Goal: Task Accomplishment & Management: Use online tool/utility

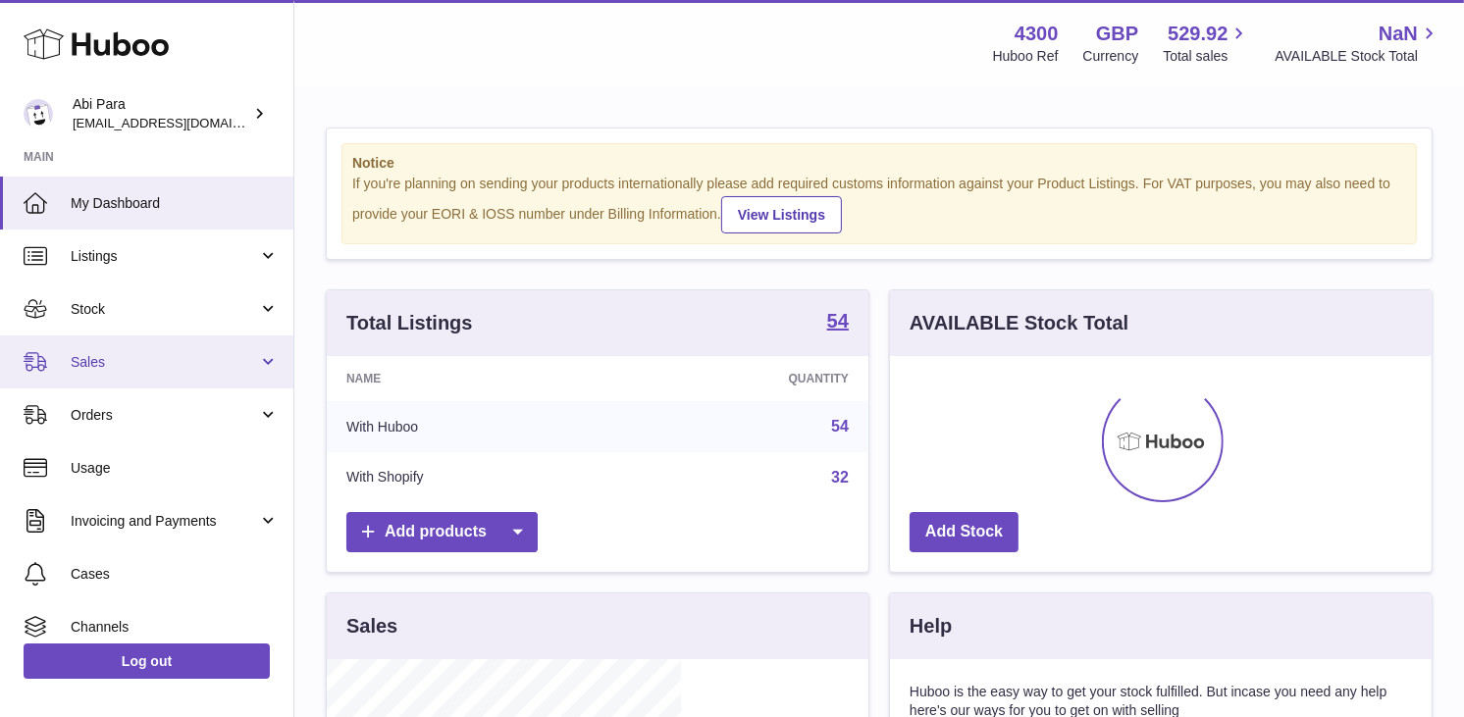
scroll to position [306, 354]
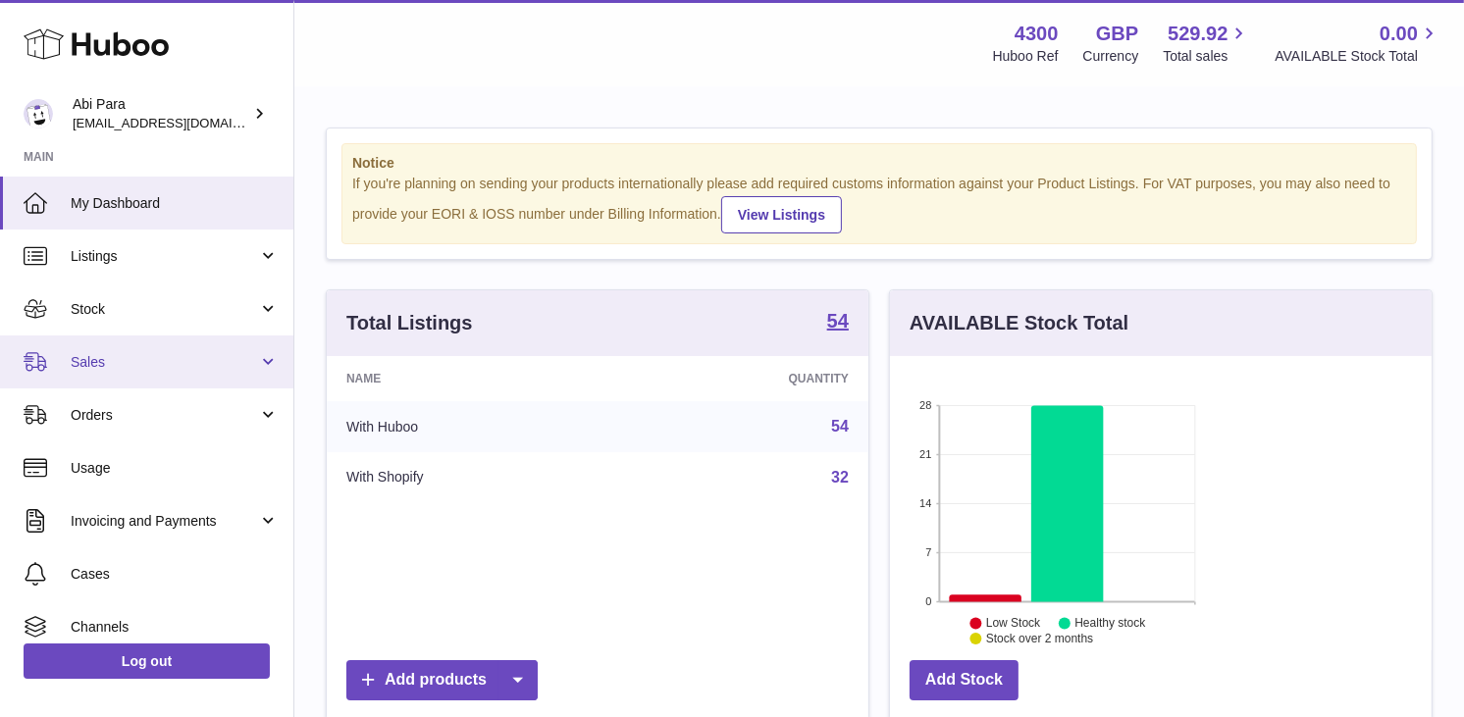
click at [50, 357] on link "Sales" at bounding box center [146, 362] width 293 height 53
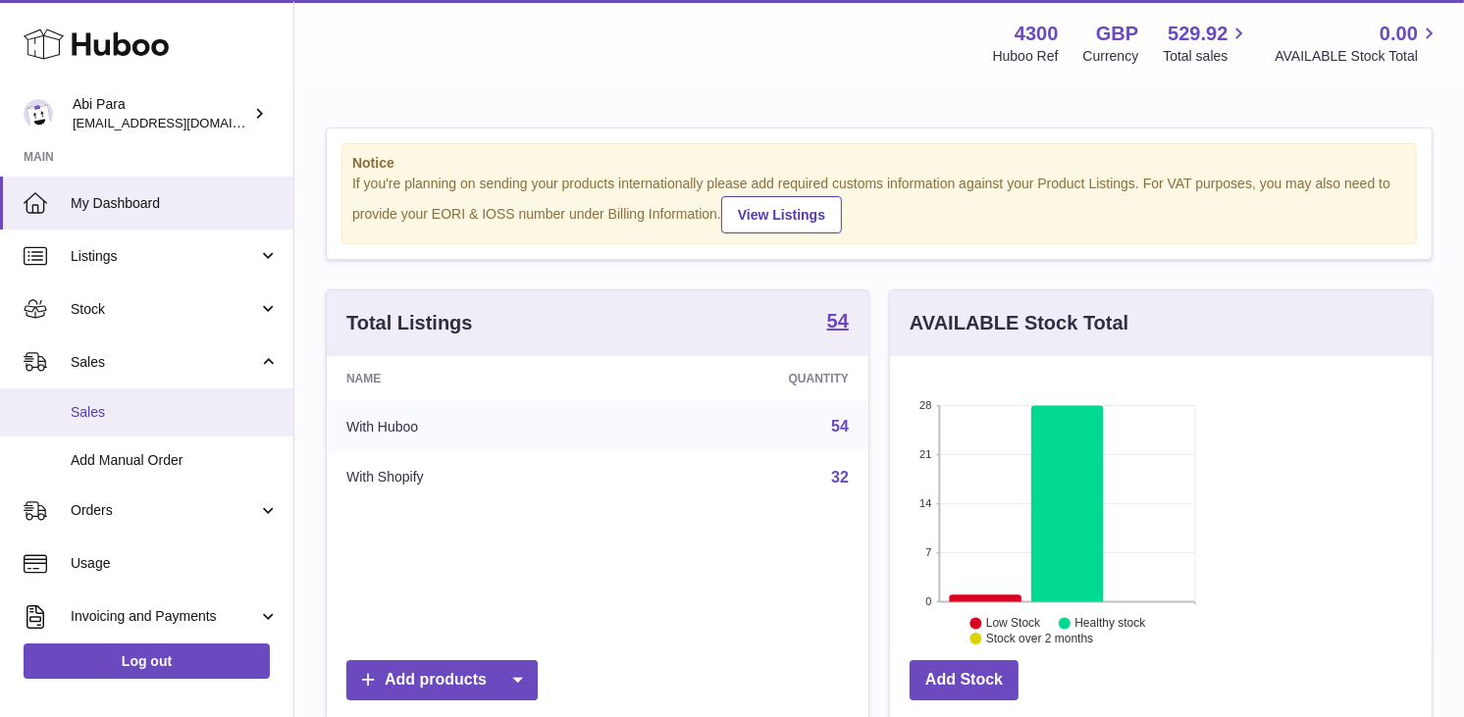
click at [74, 416] on span "Sales" at bounding box center [175, 412] width 208 height 19
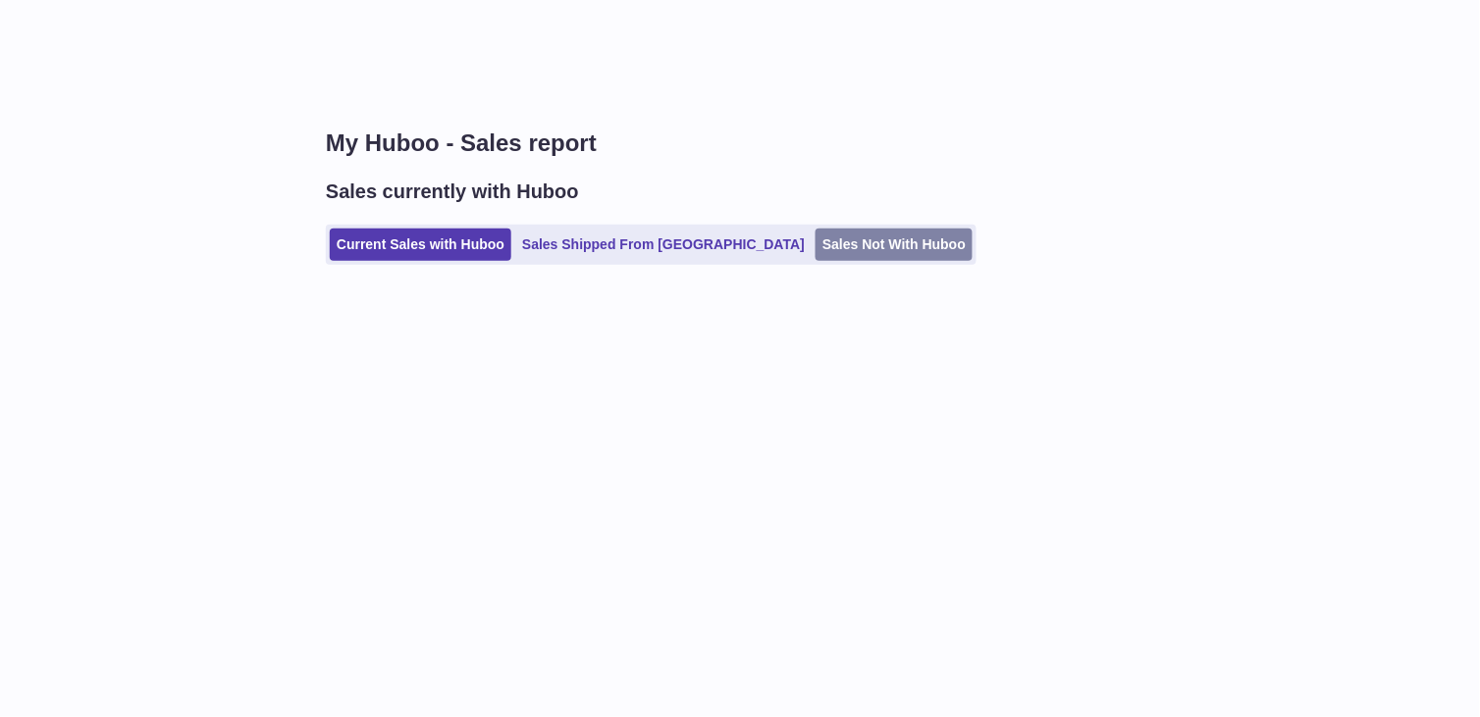
click at [816, 253] on link "Sales Not With Huboo" at bounding box center [894, 245] width 157 height 32
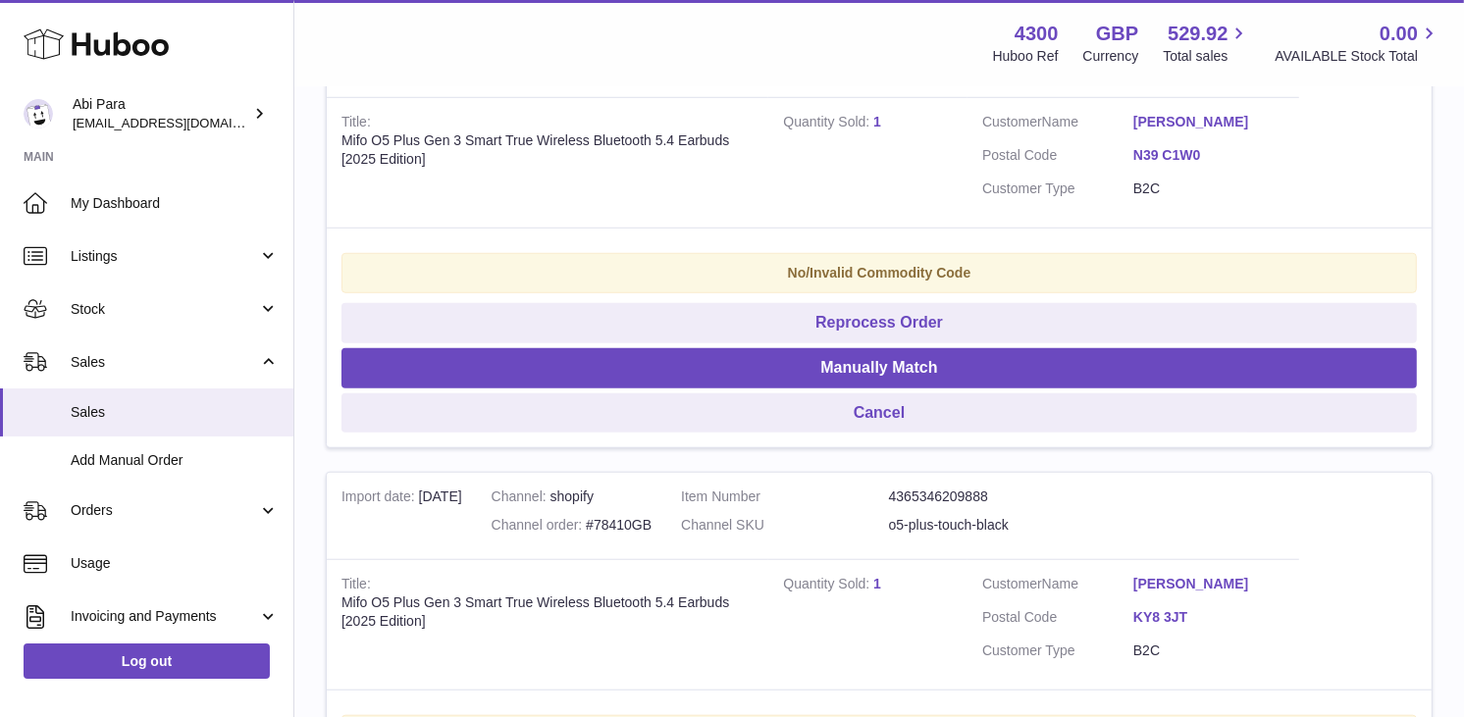
scroll to position [1344, 0]
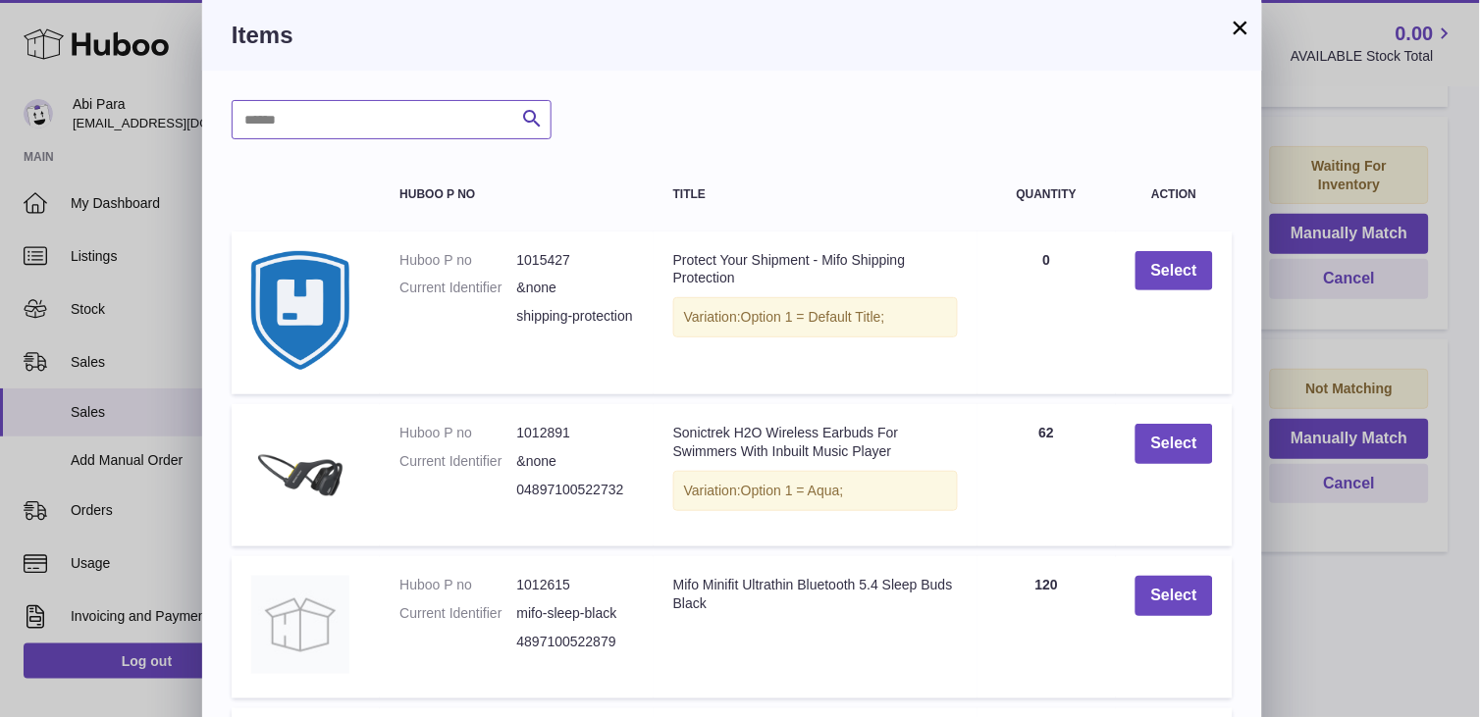
click at [325, 134] on input "text" at bounding box center [392, 119] width 320 height 39
type input "*******"
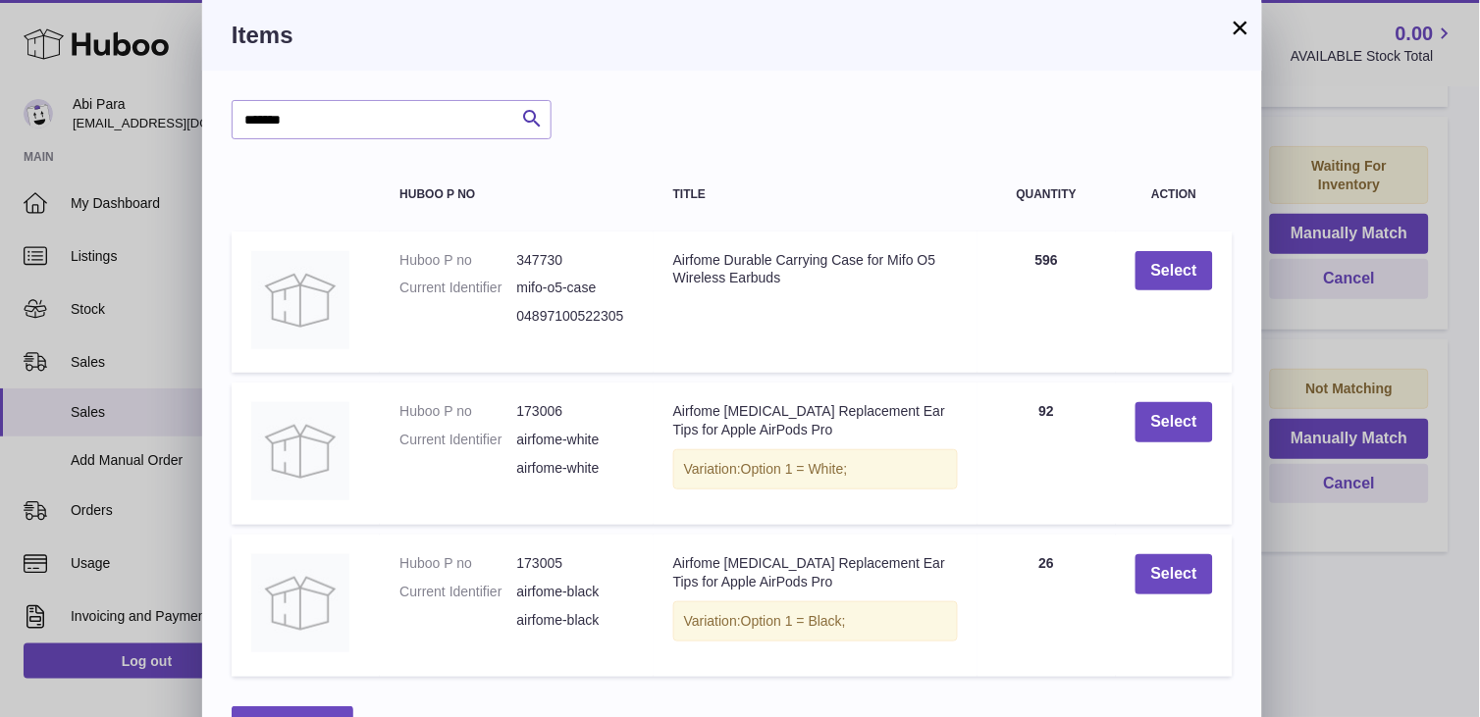
click at [1133, 574] on td "Select" at bounding box center [1174, 606] width 117 height 142
click at [1164, 571] on button "Select" at bounding box center [1174, 574] width 78 height 40
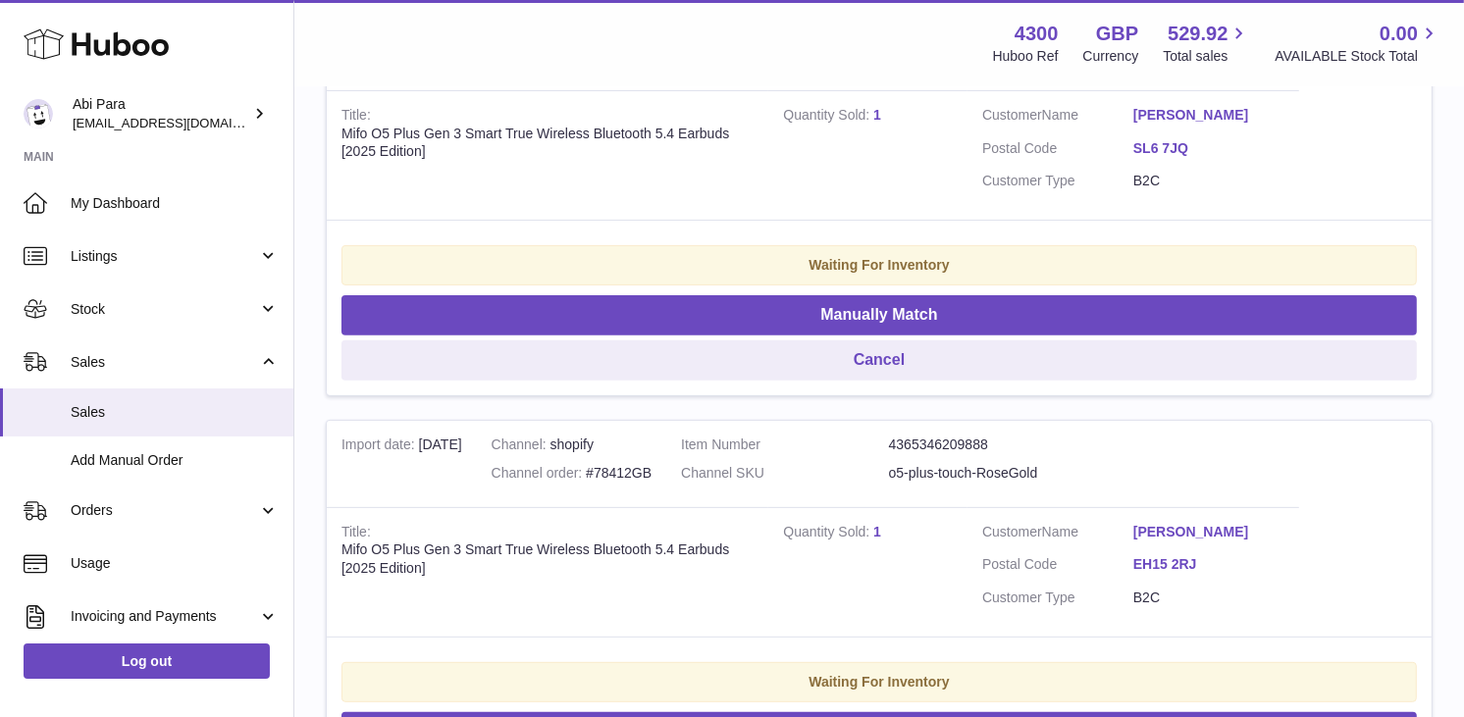
scroll to position [0, 0]
